Goal: Information Seeking & Learning: Learn about a topic

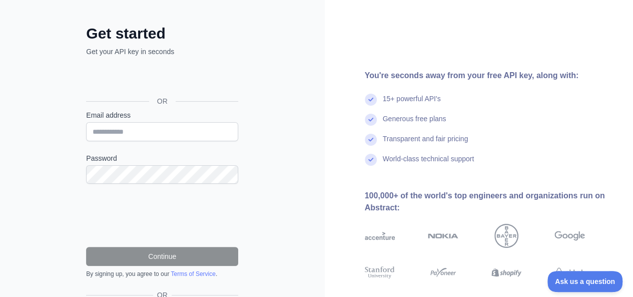
scroll to position [50, 0]
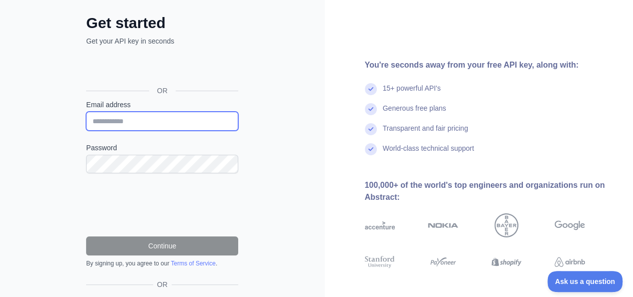
click at [184, 119] on input "Email address" at bounding box center [162, 121] width 152 height 19
type input "**********"
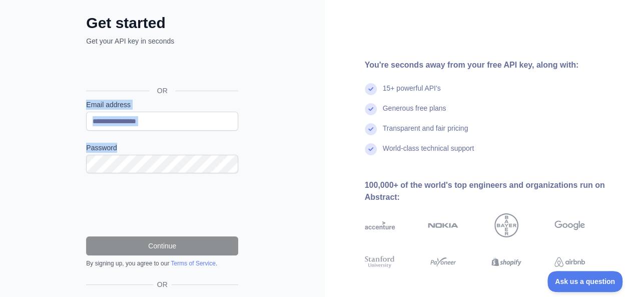
click at [151, 165] on div "**********" at bounding box center [162, 155] width 325 height 410
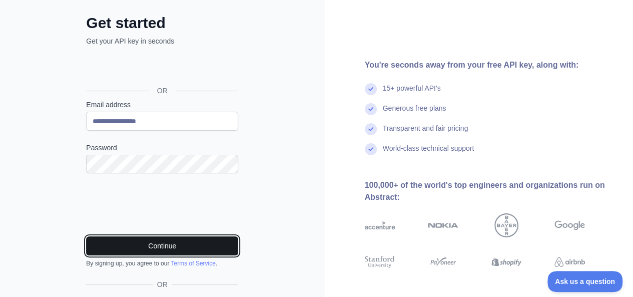
click at [166, 241] on button "Continue" at bounding box center [162, 245] width 152 height 19
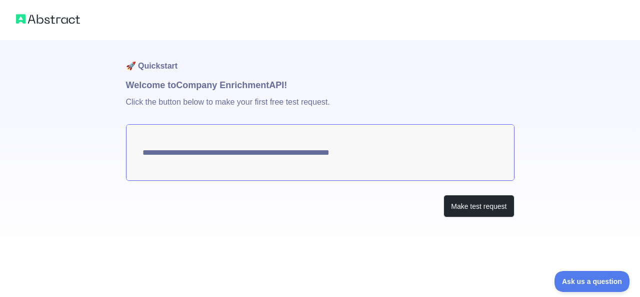
click at [325, 216] on div "Make test request" at bounding box center [320, 206] width 389 height 23
click at [466, 210] on button "Make test request" at bounding box center [479, 206] width 71 height 23
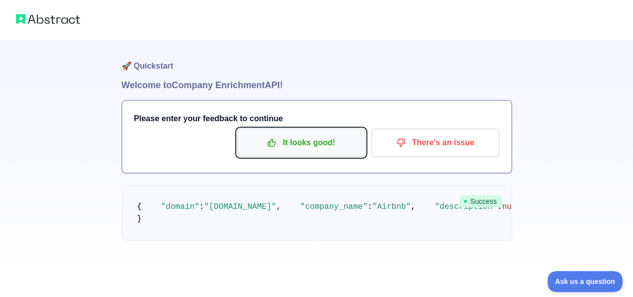
click at [342, 154] on button "It looks good!" at bounding box center [301, 143] width 128 height 28
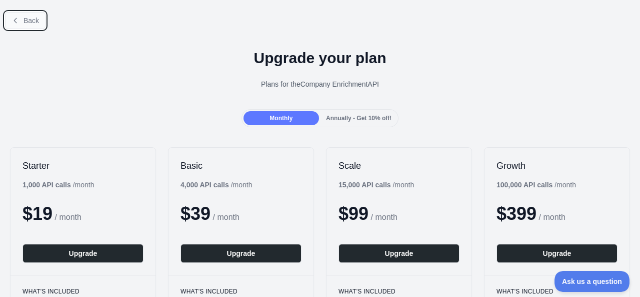
click at [25, 21] on span "Back" at bounding box center [32, 21] width 16 height 8
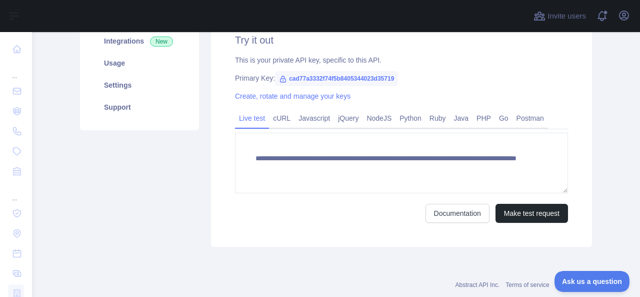
scroll to position [168, 0]
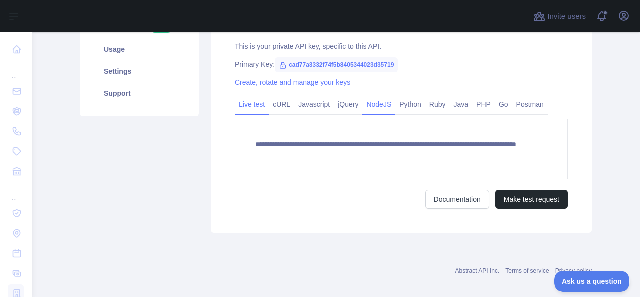
click at [381, 103] on link "NodeJS" at bounding box center [379, 104] width 33 height 16
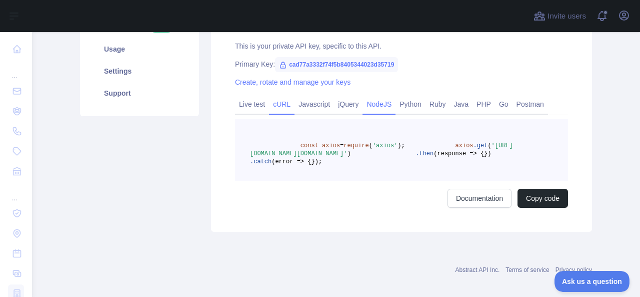
click at [276, 104] on link "cURL" at bounding box center [282, 104] width 26 height 16
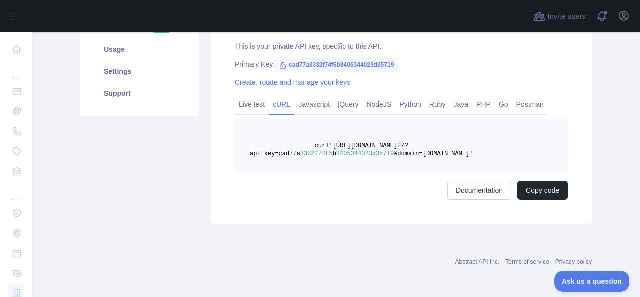
click at [229, 111] on div "Try it out This is your private API key, specific to this API. Primary Key: cad…" at bounding box center [401, 109] width 381 height 229
click at [244, 108] on link "Live test" at bounding box center [252, 104] width 34 height 16
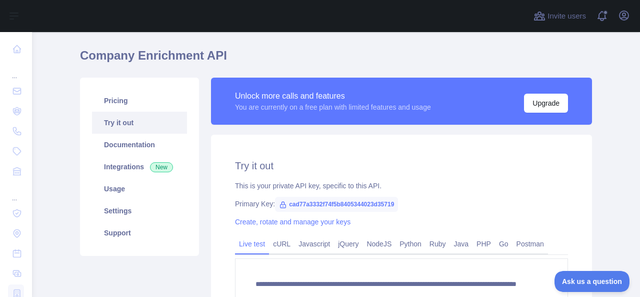
scroll to position [31, 0]
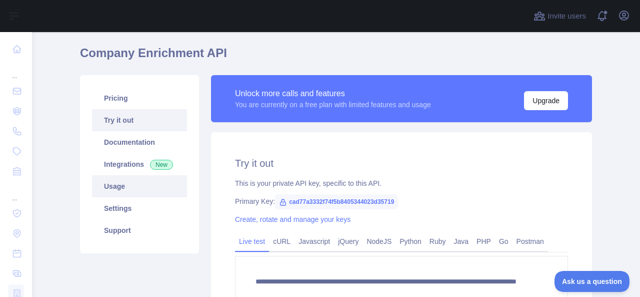
click at [119, 189] on link "Usage" at bounding box center [139, 186] width 95 height 22
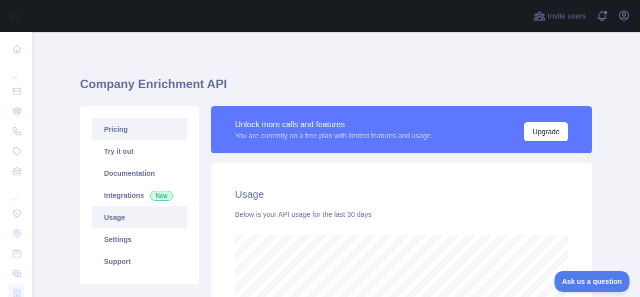
click at [146, 136] on link "Pricing" at bounding box center [139, 129] width 95 height 22
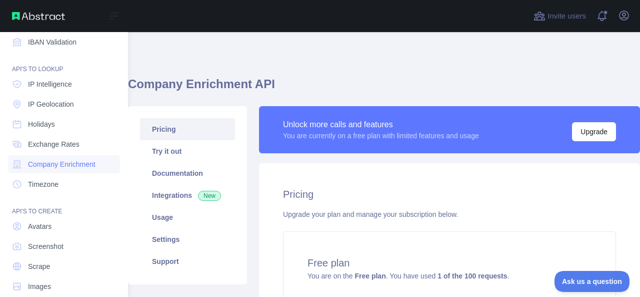
scroll to position [143, 0]
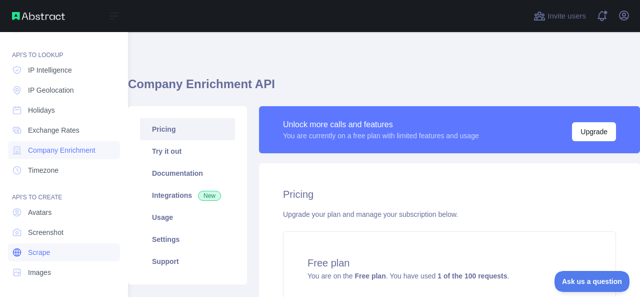
click at [61, 255] on link "Scrape" at bounding box center [64, 252] width 112 height 18
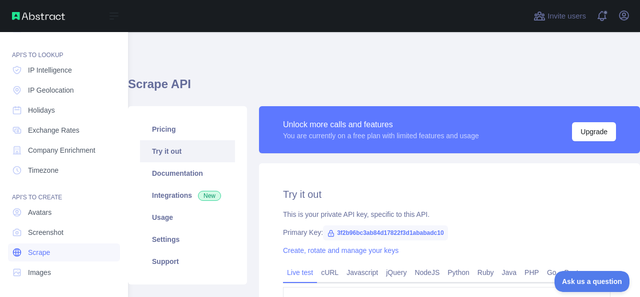
click at [60, 257] on link "Scrape" at bounding box center [64, 252] width 112 height 18
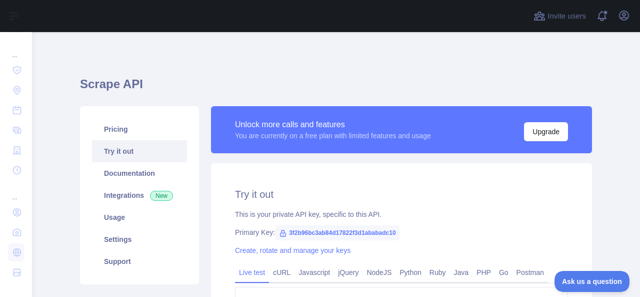
click at [225, 89] on h1 "Scrape API" at bounding box center [336, 88] width 512 height 24
drag, startPoint x: 631, startPoint y: 67, endPoint x: 637, endPoint y: 93, distance: 27.1
click at [632, 93] on main "**********" at bounding box center [336, 164] width 608 height 265
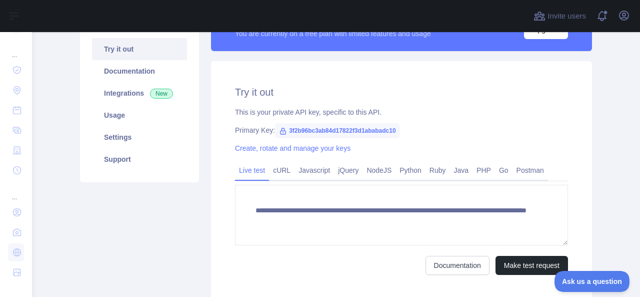
scroll to position [111, 0]
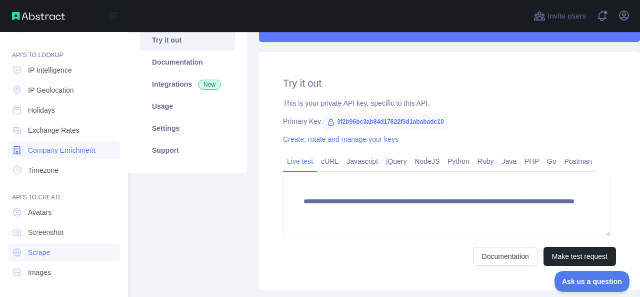
click at [79, 151] on span "Company Enrichment" at bounding box center [62, 150] width 68 height 10
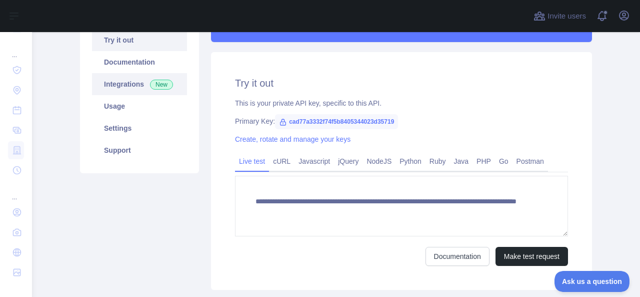
click at [127, 91] on link "Integrations New" at bounding box center [139, 84] width 95 height 22
